Goal: Transaction & Acquisition: Purchase product/service

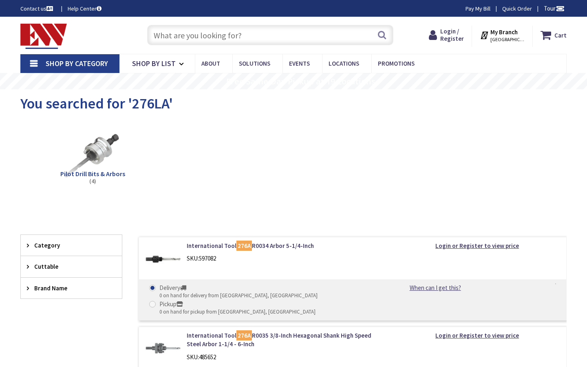
type input "[GEOGRAPHIC_DATA][US_STATE], [GEOGRAPHIC_DATA]"
